Goal: Task Accomplishment & Management: Use online tool/utility

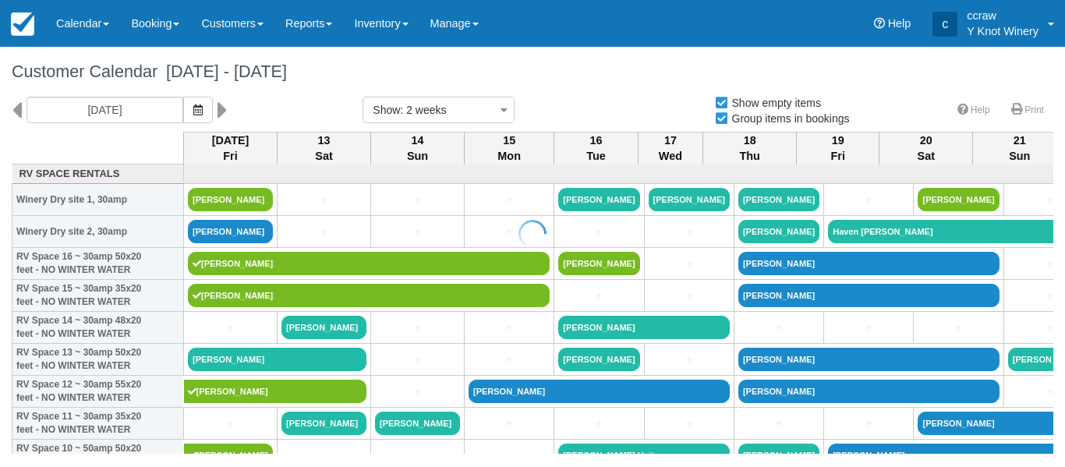
select select
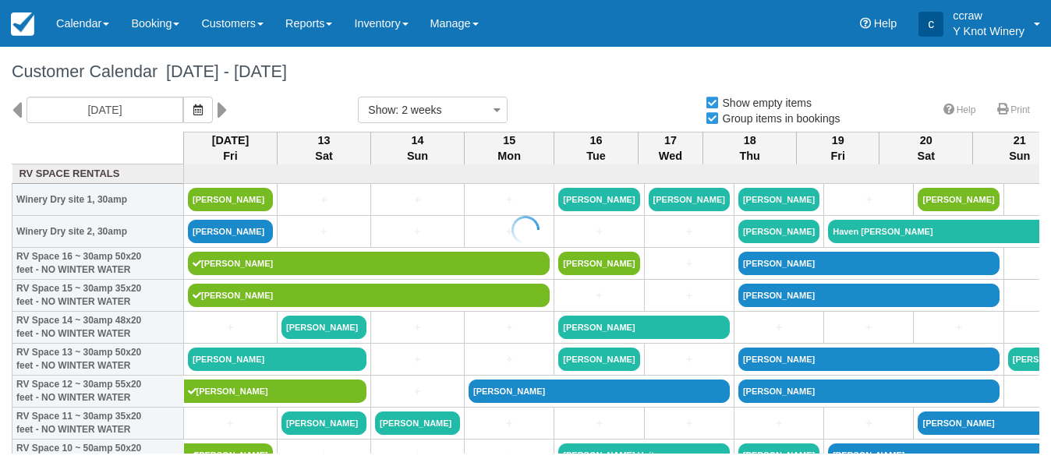
select select
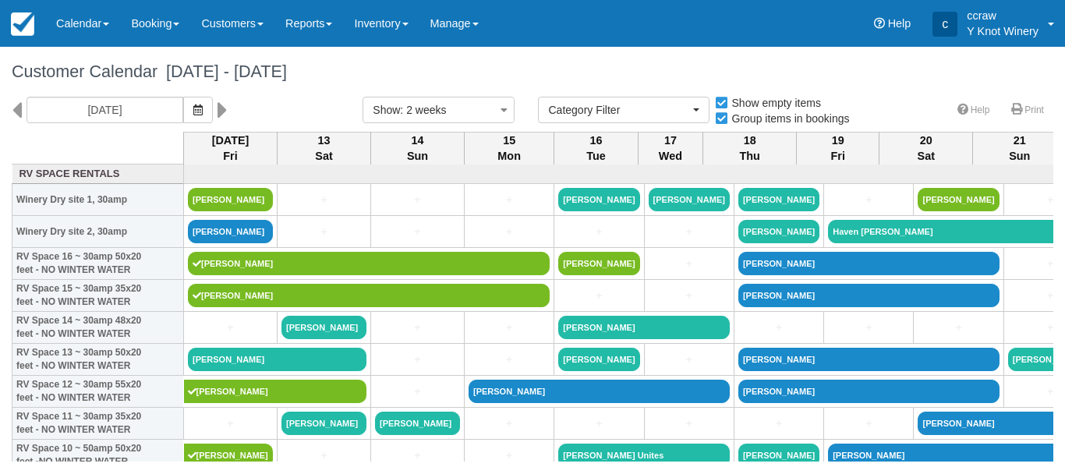
select select
click at [76, 28] on link "Calendar" at bounding box center [82, 23] width 75 height 47
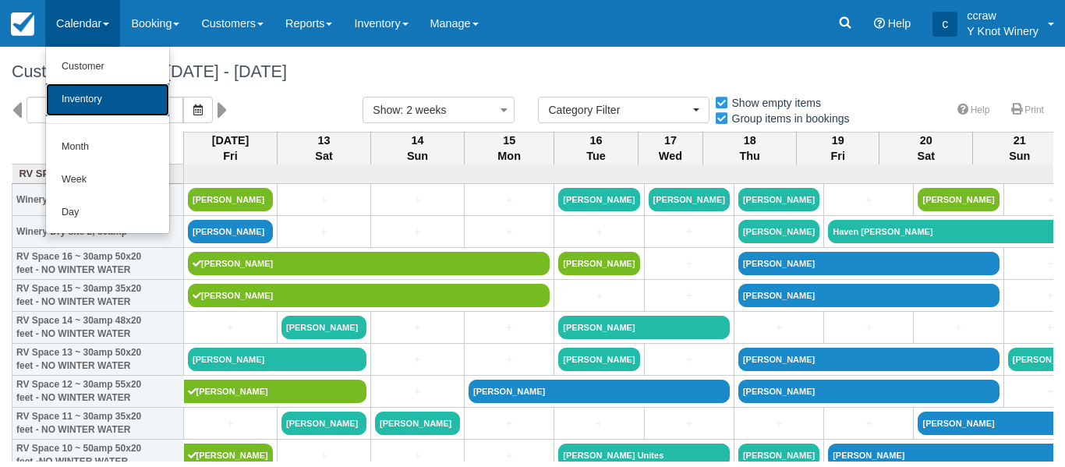
click at [80, 100] on link "Inventory" at bounding box center [107, 99] width 123 height 33
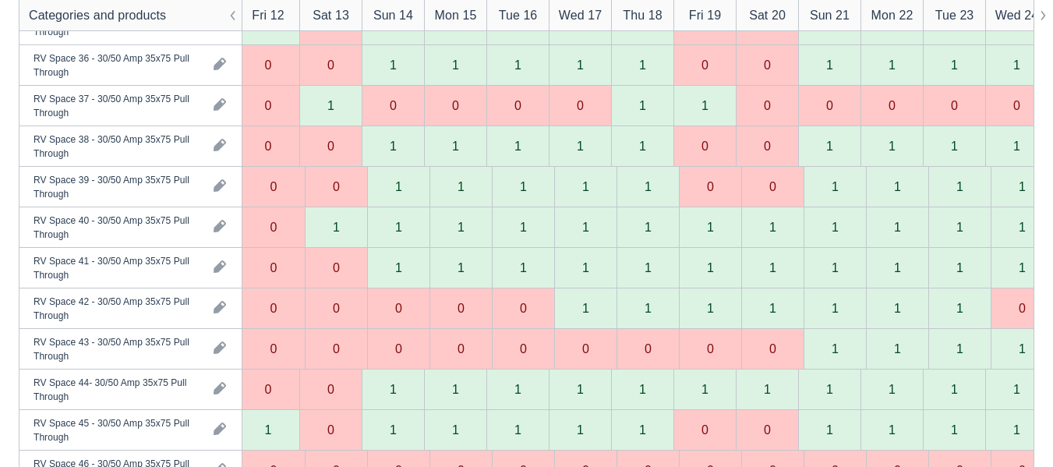
scroll to position [0, 5]
